Goal: Information Seeking & Learning: Find specific fact

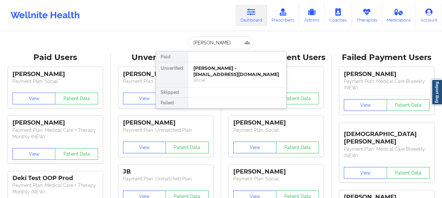
type input "[PERSON_NAME]"
click at [228, 76] on div "Thomas Kynor - [DOMAIN_NAME][EMAIL_ADDRESS][DOMAIN_NAME]" at bounding box center [237, 71] width 88 height 12
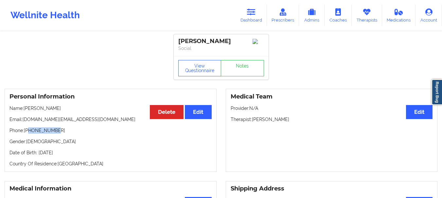
drag, startPoint x: 56, startPoint y: 135, endPoint x: 28, endPoint y: 136, distance: 27.8
click at [28, 134] on p "Phone: [PHONE_NUMBER]" at bounding box center [110, 130] width 202 height 7
copy p "8023593557"
click at [245, 75] on link "Notes" at bounding box center [242, 68] width 43 height 16
click at [257, 22] on link "Dashboard" at bounding box center [250, 16] width 31 height 22
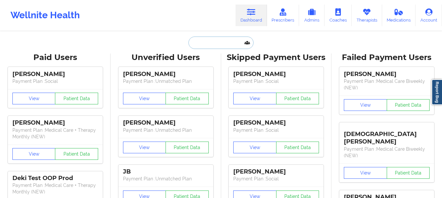
click at [215, 46] on input "text" at bounding box center [220, 43] width 65 height 12
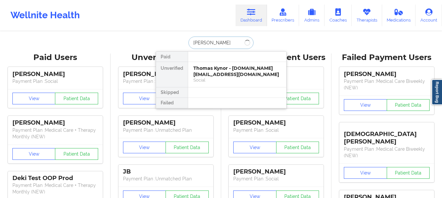
type input "[PERSON_NAME]"
click at [213, 76] on div "[PERSON_NAME] - [EMAIL_ADDRESS][DOMAIN_NAME]" at bounding box center [237, 71] width 88 height 12
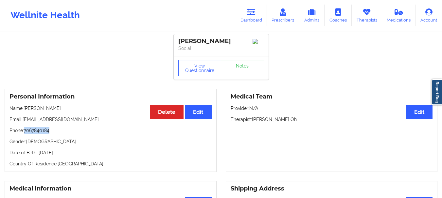
drag, startPoint x: 53, startPoint y: 138, endPoint x: 24, endPoint y: 139, distance: 29.1
click at [24, 134] on p "Phone: [PHONE_NUMBER]" at bounding box center [110, 130] width 202 height 7
copy p "7067840184"
click at [249, 76] on link "Notes" at bounding box center [242, 68] width 43 height 16
click at [245, 19] on link "Dashboard" at bounding box center [250, 16] width 31 height 22
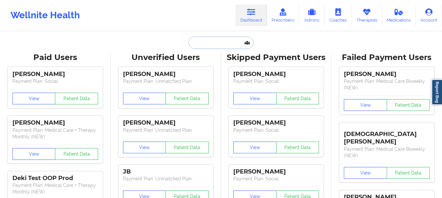
click at [208, 38] on input "text" at bounding box center [220, 43] width 65 height 12
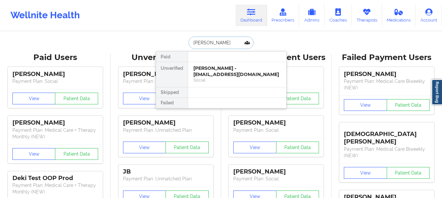
type input "[PERSON_NAME]"
click at [202, 69] on div "[PERSON_NAME] - [EMAIL_ADDRESS][DOMAIN_NAME]" at bounding box center [237, 71] width 88 height 12
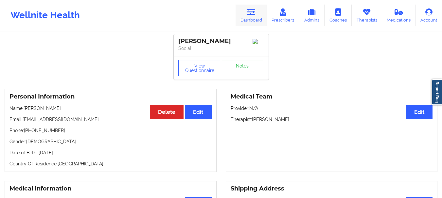
click at [251, 18] on link "Dashboard" at bounding box center [250, 16] width 31 height 22
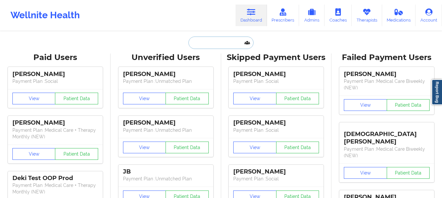
click at [214, 43] on input "text" at bounding box center [220, 43] width 65 height 12
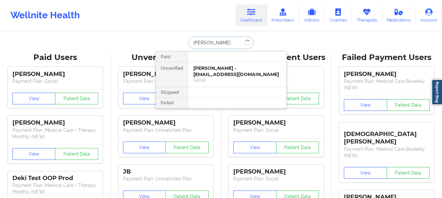
type input "[PERSON_NAME] b"
click at [216, 64] on div "[PERSON_NAME] - [EMAIL_ADDRESS][DOMAIN_NAME] Social" at bounding box center [237, 74] width 98 height 25
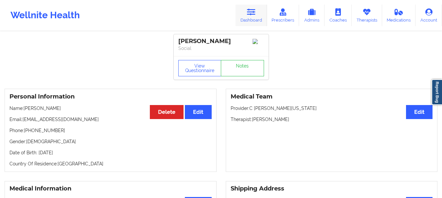
click at [249, 18] on link "Dashboard" at bounding box center [250, 16] width 31 height 22
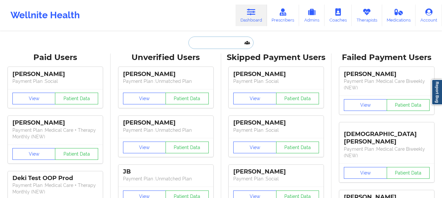
click at [220, 37] on input "text" at bounding box center [220, 43] width 65 height 12
paste input "[PERSON_NAME]"
type input "[PERSON_NAME]"
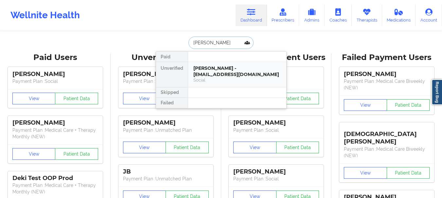
click at [214, 84] on div "[PERSON_NAME] - [EMAIL_ADDRESS][DOMAIN_NAME] Social" at bounding box center [237, 74] width 98 height 25
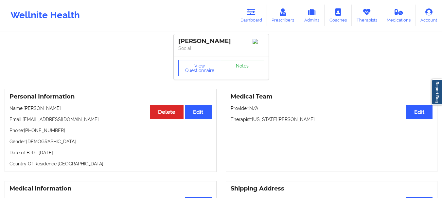
click at [235, 70] on link "Notes" at bounding box center [242, 68] width 43 height 16
click at [258, 15] on link "Dashboard" at bounding box center [250, 16] width 31 height 22
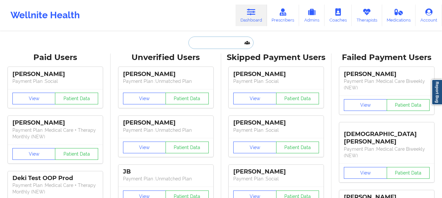
click at [215, 47] on input "text" at bounding box center [220, 43] width 65 height 12
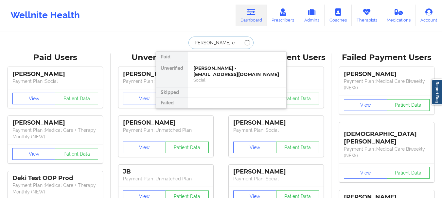
type input "[PERSON_NAME] ex"
click at [215, 65] on div "[PERSON_NAME] - [EMAIL_ADDRESS][DOMAIN_NAME] Digital Practice Member (In-Networ…" at bounding box center [237, 74] width 98 height 25
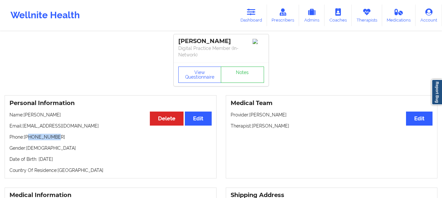
drag, startPoint x: 58, startPoint y: 139, endPoint x: 29, endPoint y: 138, distance: 28.1
click at [29, 138] on p "Phone: [PHONE_NUMBER]" at bounding box center [110, 137] width 202 height 7
click at [33, 137] on p "Phone: [PHONE_NUMBER]" at bounding box center [110, 137] width 202 height 7
drag, startPoint x: 33, startPoint y: 137, endPoint x: 97, endPoint y: 161, distance: 67.9
click at [97, 161] on p "Date of Birth: [DEMOGRAPHIC_DATA]" at bounding box center [110, 159] width 202 height 7
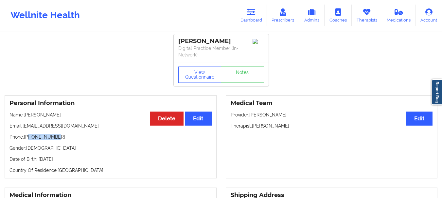
drag, startPoint x: 59, startPoint y: 135, endPoint x: 28, endPoint y: 140, distance: 31.0
click at [28, 140] on p "Phone: [PHONE_NUMBER]" at bounding box center [110, 137] width 202 height 7
copy p "7736663866"
drag, startPoint x: 59, startPoint y: 115, endPoint x: 35, endPoint y: 114, distance: 23.6
click at [35, 114] on p "Name: [PERSON_NAME]" at bounding box center [110, 115] width 202 height 7
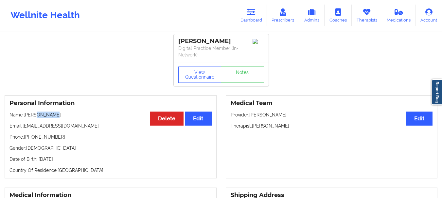
copy p "Exwarxs"
drag, startPoint x: 58, startPoint y: 139, endPoint x: 25, endPoint y: 139, distance: 32.4
click at [25, 139] on p "Phone: [PHONE_NUMBER]" at bounding box center [110, 137] width 202 height 7
copy p "[PHONE_NUMBER]"
click at [256, 20] on link "Dashboard" at bounding box center [250, 16] width 31 height 22
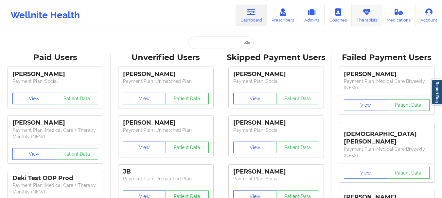
click at [369, 22] on link "Therapists" at bounding box center [366, 16] width 30 height 22
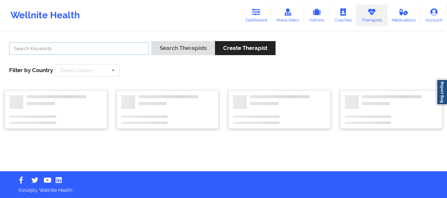
click at [42, 47] on input "text" at bounding box center [79, 48] width 140 height 12
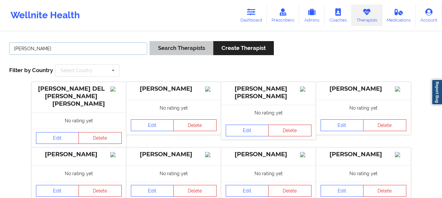
type input "[PERSON_NAME]"
click at [167, 48] on button "Search Therapists" at bounding box center [180, 48] width 63 height 14
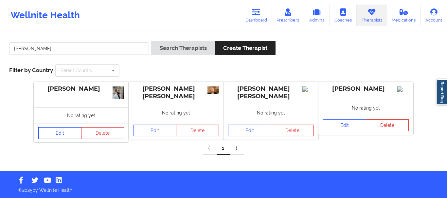
click at [65, 133] on link "Edit" at bounding box center [59, 133] width 43 height 12
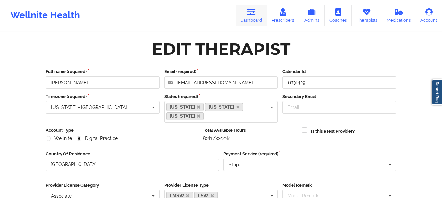
click at [256, 21] on link "Dashboard" at bounding box center [250, 16] width 31 height 22
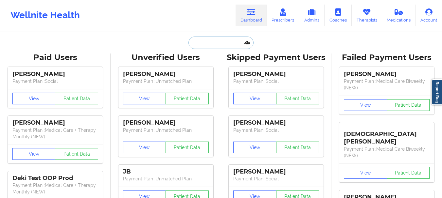
click at [195, 43] on input "text" at bounding box center [220, 43] width 65 height 12
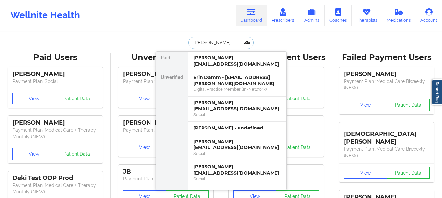
drag, startPoint x: 224, startPoint y: 77, endPoint x: 202, endPoint y: 71, distance: 23.2
click at [202, 71] on div "Paid [PERSON_NAME] - [EMAIL_ADDRESS][DOMAIN_NAME] Unverified Erin Damm - [EMAIL…" at bounding box center [221, 120] width 131 height 139
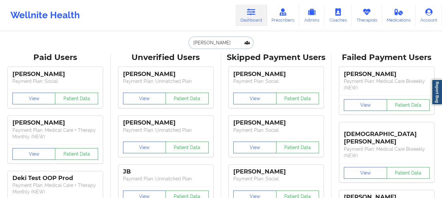
click at [206, 45] on input "[PERSON_NAME]" at bounding box center [220, 43] width 65 height 12
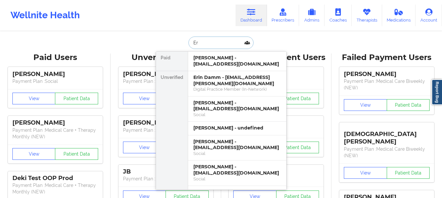
type input "E"
type input "[PERSON_NAME] ex"
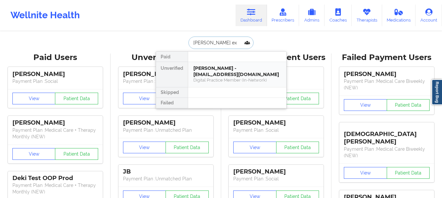
click at [215, 76] on div "[PERSON_NAME] - [EMAIL_ADDRESS][DOMAIN_NAME]" at bounding box center [237, 71] width 88 height 12
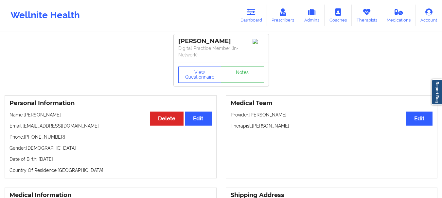
click at [246, 75] on link "Notes" at bounding box center [242, 75] width 43 height 16
click at [257, 17] on link "Dashboard" at bounding box center [250, 16] width 31 height 22
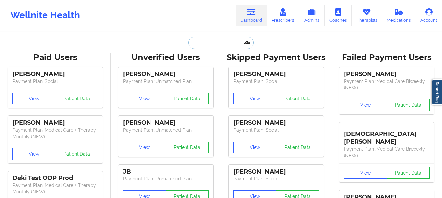
click at [219, 41] on input "text" at bounding box center [220, 43] width 65 height 12
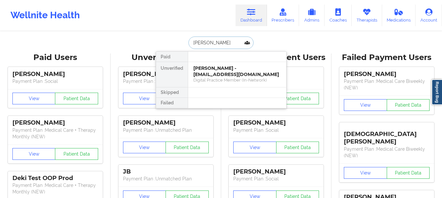
type input "[PERSON_NAME]"
click at [214, 69] on div "[PERSON_NAME] - [EMAIL_ADDRESS][DOMAIN_NAME]" at bounding box center [237, 71] width 88 height 12
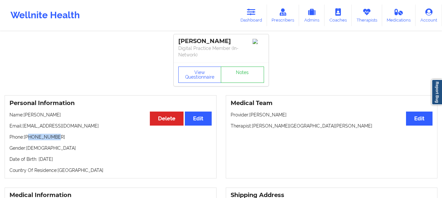
drag, startPoint x: 57, startPoint y: 135, endPoint x: 29, endPoint y: 140, distance: 27.8
click at [29, 140] on p "Phone: [PHONE_NUMBER]" at bounding box center [110, 137] width 202 height 7
copy p "8504009852"
click at [251, 17] on link "Dashboard" at bounding box center [250, 16] width 31 height 22
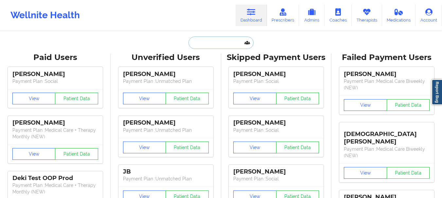
click at [207, 42] on input "text" at bounding box center [220, 43] width 65 height 12
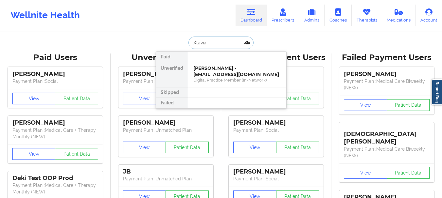
type input "Xtavia"
click at [203, 76] on div "Xtavia [PERSON_NAME] - [EMAIL_ADDRESS][DOMAIN_NAME]" at bounding box center [237, 71] width 88 height 12
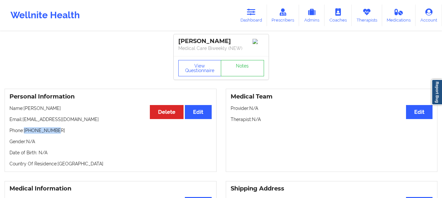
drag, startPoint x: 56, startPoint y: 132, endPoint x: 25, endPoint y: 133, distance: 30.7
click at [25, 133] on p "Phone: [PHONE_NUMBER]" at bounding box center [110, 130] width 202 height 7
drag, startPoint x: 30, startPoint y: 133, endPoint x: 56, endPoint y: 135, distance: 25.2
click at [56, 135] on div "Personal Information Edit Delete Name: [PERSON_NAME] Email: [EMAIL_ADDRESS][DOM…" at bounding box center [111, 130] width 212 height 83
click at [28, 133] on p "Phone: [PHONE_NUMBER]" at bounding box center [110, 130] width 202 height 7
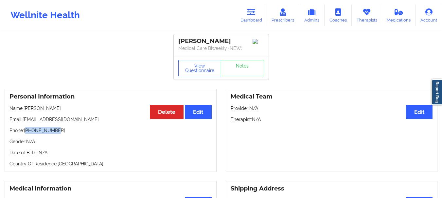
click at [28, 133] on p "Phone: [PHONE_NUMBER]" at bounding box center [110, 130] width 202 height 7
drag, startPoint x: 28, startPoint y: 133, endPoint x: 52, endPoint y: 128, distance: 24.4
click at [52, 128] on div "Personal Information Edit Delete Name: [PERSON_NAME] Email: [EMAIL_ADDRESS][DOM…" at bounding box center [111, 130] width 212 height 83
drag, startPoint x: 56, startPoint y: 134, endPoint x: 29, endPoint y: 134, distance: 27.1
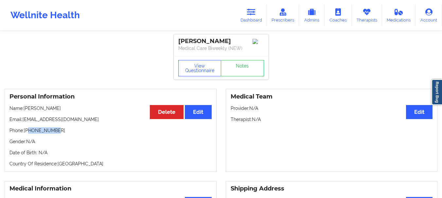
click at [29, 134] on p "Phone: [PHONE_NUMBER]" at bounding box center [110, 130] width 202 height 7
copy p "9415268080"
click at [203, 71] on button "View Questionnaire" at bounding box center [199, 68] width 43 height 16
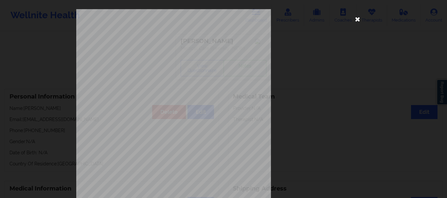
click at [357, 20] on icon at bounding box center [357, 19] width 10 height 10
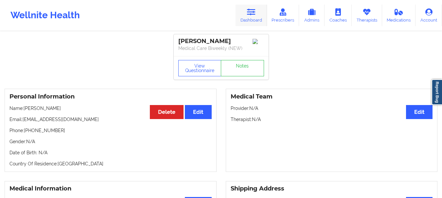
click at [266, 25] on link "Dashboard" at bounding box center [250, 16] width 31 height 22
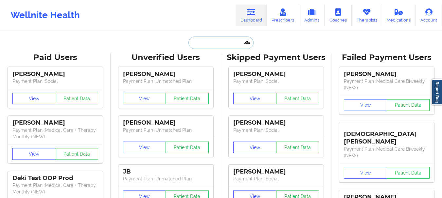
click at [204, 44] on input "text" at bounding box center [220, 43] width 65 height 12
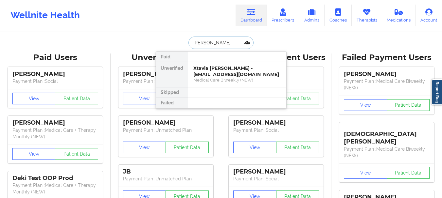
type input "[PERSON_NAME]"
click at [211, 71] on div "[PERSON_NAME] - [EMAIL_ADDRESS][DOMAIN_NAME]" at bounding box center [237, 71] width 88 height 12
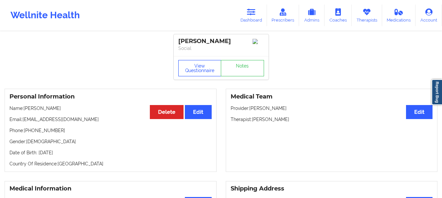
click at [198, 73] on button "View Questionnaire" at bounding box center [199, 68] width 43 height 16
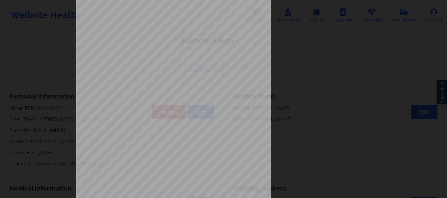
scroll to position [113, 0]
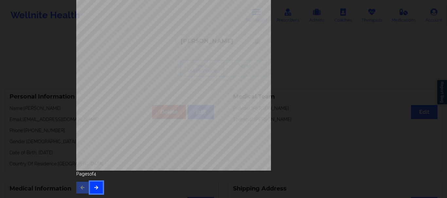
click at [93, 188] on icon "button" at bounding box center [96, 188] width 6 height 4
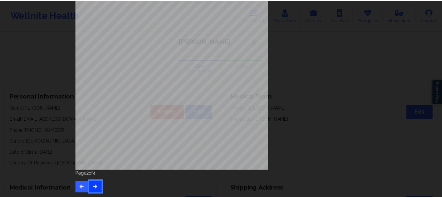
scroll to position [0, 0]
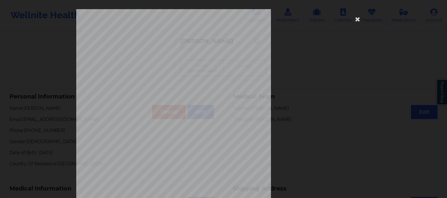
drag, startPoint x: 443, startPoint y: 88, endPoint x: 446, endPoint y: 112, distance: 24.7
click at [441, 112] on div "Anxiety How often have you been bothered by the following , over the past 2 wee…" at bounding box center [223, 99] width 447 height 198
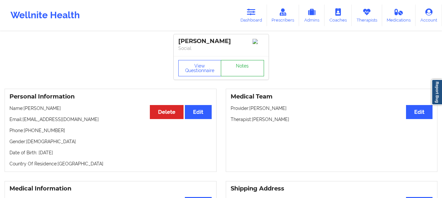
click at [222, 66] on link "Notes" at bounding box center [242, 68] width 43 height 16
click at [192, 68] on button "View Questionnaire" at bounding box center [199, 68] width 43 height 16
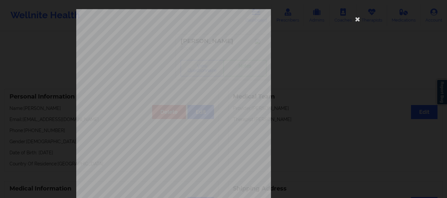
drag, startPoint x: 444, startPoint y: 49, endPoint x: 446, endPoint y: 141, distance: 91.6
click at [441, 141] on html "Wellnite Health Dashboard Prescribers Admins Coaches Therapists Medications Acc…" at bounding box center [223, 99] width 447 height 198
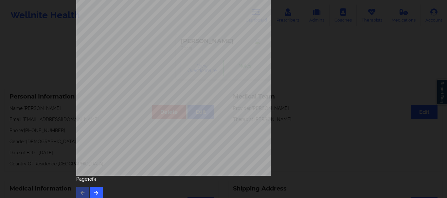
scroll to position [110, 0]
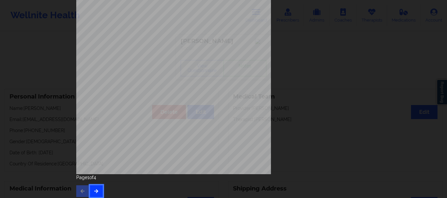
click at [94, 189] on button "button" at bounding box center [96, 192] width 13 height 12
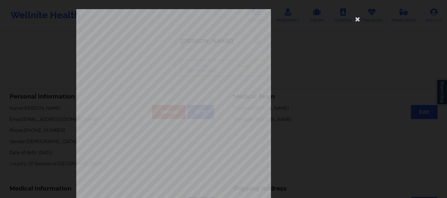
scroll to position [113, 0]
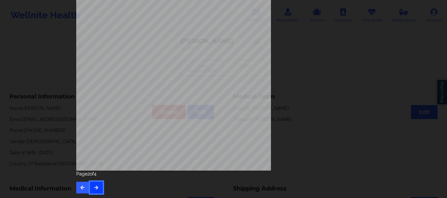
click at [92, 185] on button "button" at bounding box center [96, 188] width 13 height 12
click at [93, 187] on icon "button" at bounding box center [96, 188] width 6 height 4
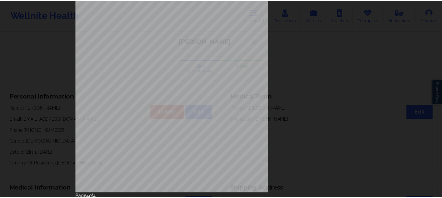
scroll to position [0, 0]
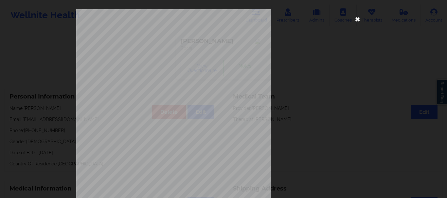
click at [355, 21] on icon at bounding box center [357, 19] width 10 height 10
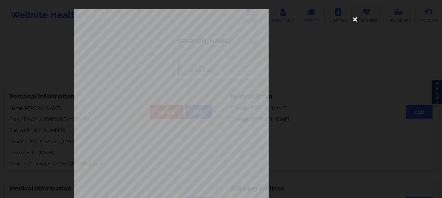
click at [355, 21] on link "Therapists" at bounding box center [366, 16] width 30 height 22
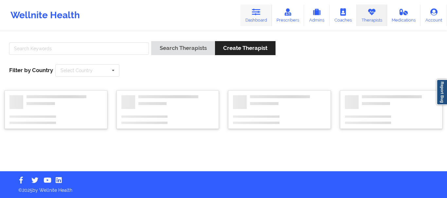
click at [256, 16] on link "Dashboard" at bounding box center [255, 16] width 31 height 22
